Goal: Navigation & Orientation: Go to known website

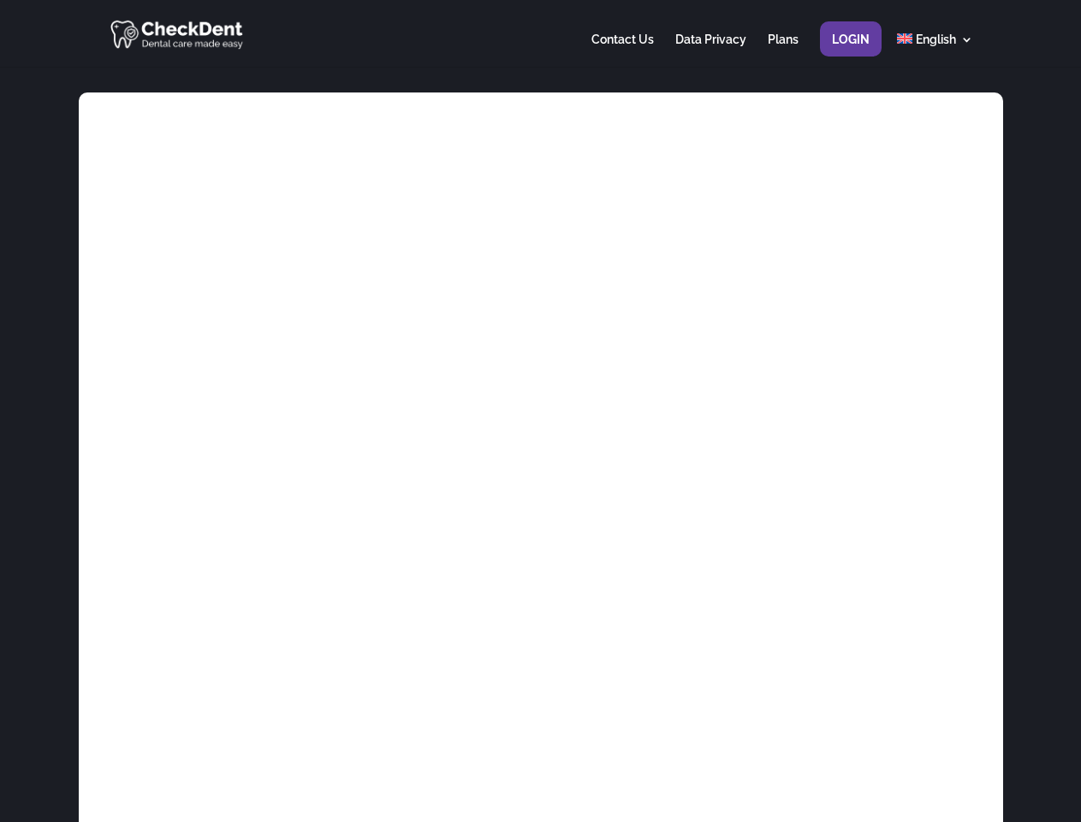
click at [540, 33] on div at bounding box center [540, 33] width 865 height 67
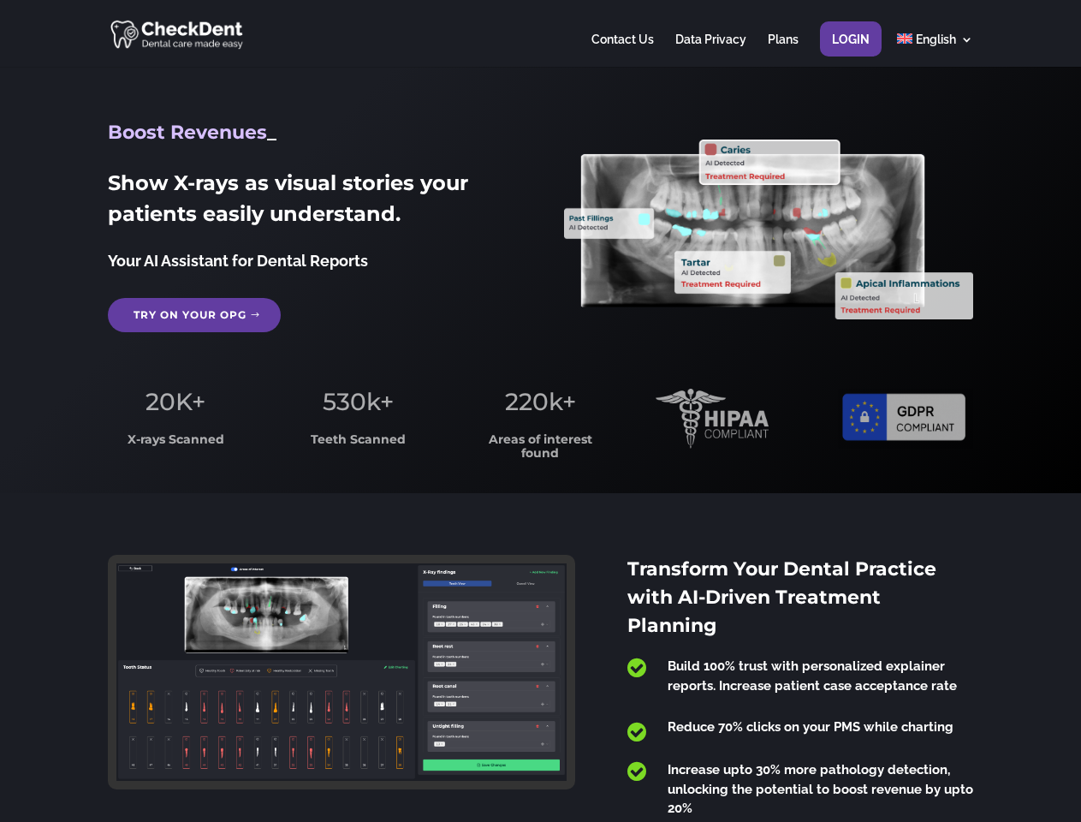
click at [540, 411] on span "220k+" at bounding box center [540, 401] width 71 height 29
click at [540, 33] on div at bounding box center [540, 33] width 865 height 67
